Goal: Task Accomplishment & Management: Use online tool/utility

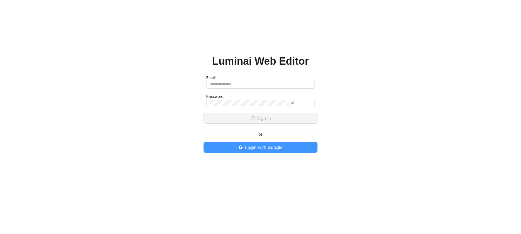
click at [268, 148] on span "Login with Google" at bounding box center [263, 147] width 37 height 7
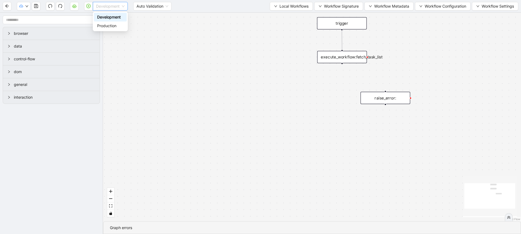
click at [102, 10] on span "Development" at bounding box center [110, 6] width 29 height 8
click at [99, 25] on div "Production" at bounding box center [110, 26] width 26 height 6
click at [91, 8] on button "button" at bounding box center [88, 6] width 9 height 9
click at [89, 8] on button "button" at bounding box center [88, 6] width 9 height 9
